Goal: Information Seeking & Learning: Learn about a topic

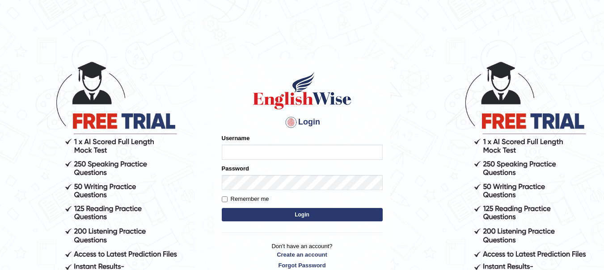
type input "yadwinder_online"
click at [278, 216] on button "Login" at bounding box center [302, 214] width 161 height 13
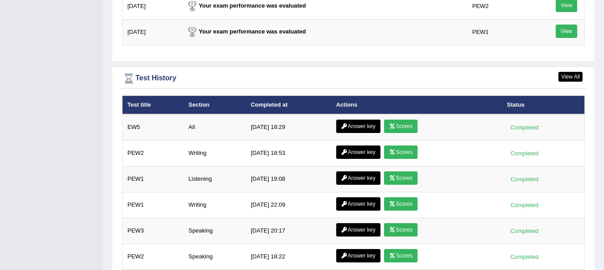
scroll to position [1246, 0]
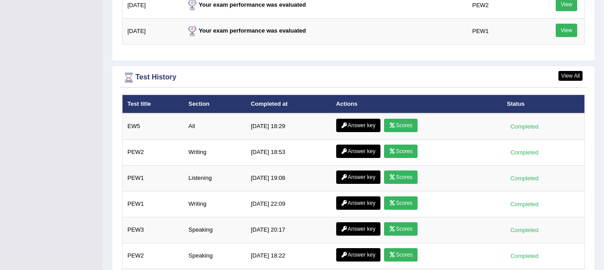
click at [359, 119] on link "Answer key" at bounding box center [358, 125] width 44 height 13
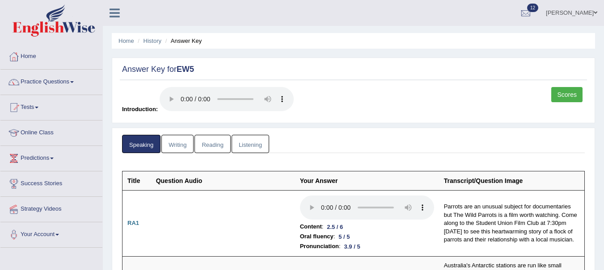
click at [181, 148] on link "Writing" at bounding box center [177, 144] width 32 height 18
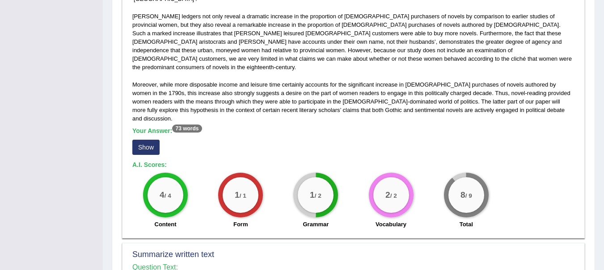
scroll to position [255, 0]
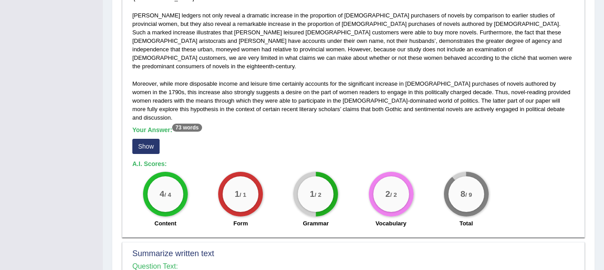
click at [149, 139] on button "Show" at bounding box center [145, 146] width 27 height 15
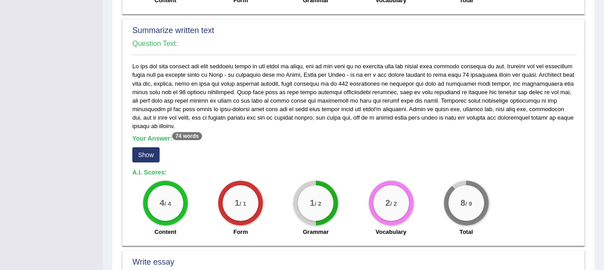
scroll to position [487, 0]
click at [150, 147] on button "Show" at bounding box center [145, 154] width 27 height 15
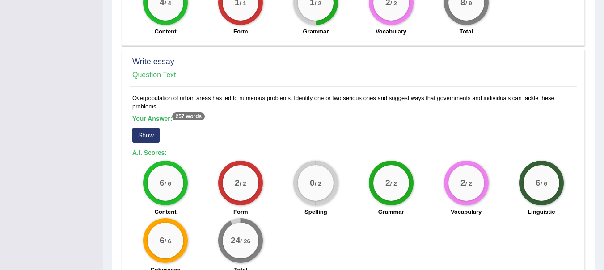
scroll to position [724, 0]
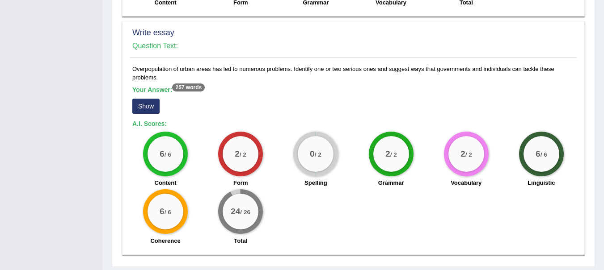
click at [152, 99] on button "Show" at bounding box center [145, 106] width 27 height 15
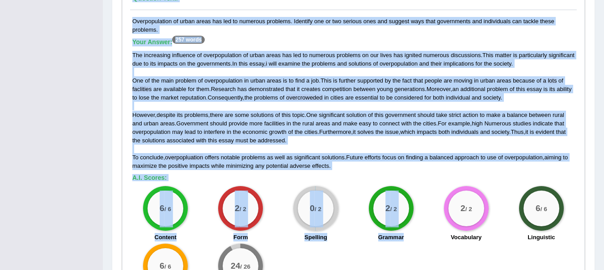
scroll to position [827, 0]
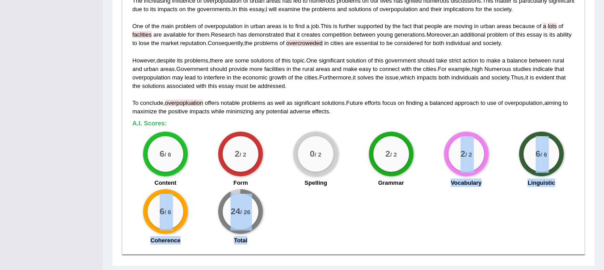
drag, startPoint x: 152, startPoint y: 80, endPoint x: 447, endPoint y: 281, distance: 357.5
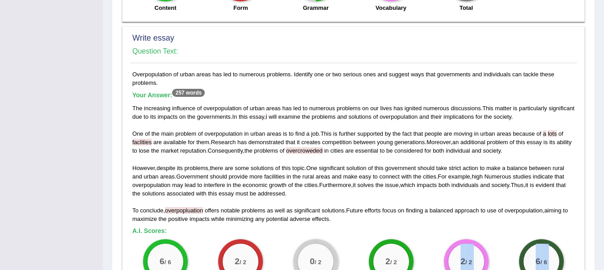
scroll to position [710, 0]
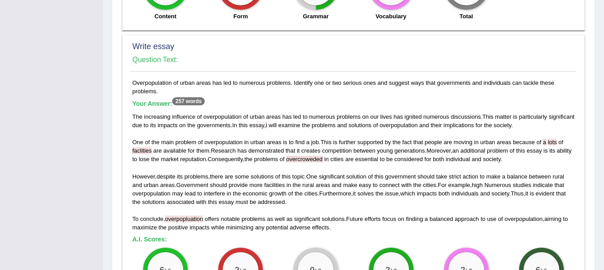
click at [552, 139] on span "lots" at bounding box center [552, 142] width 9 height 7
click at [323, 156] on span "overcroweded" at bounding box center [304, 159] width 37 height 7
drag, startPoint x: 324, startPoint y: 135, endPoint x: 312, endPoint y: 135, distance: 11.6
click at [312, 156] on span "overcroweded" at bounding box center [304, 159] width 37 height 7
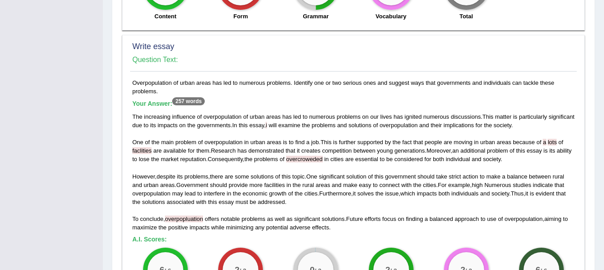
click at [323, 156] on span "overcroweded" at bounding box center [304, 159] width 37 height 7
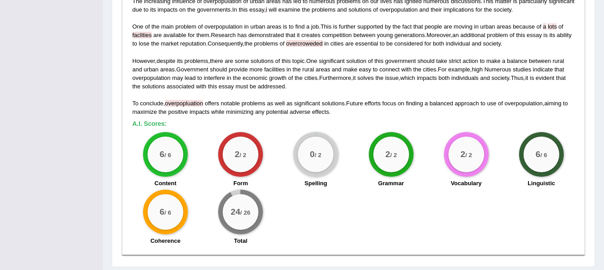
scroll to position [827, 0]
